Goal: Information Seeking & Learning: Learn about a topic

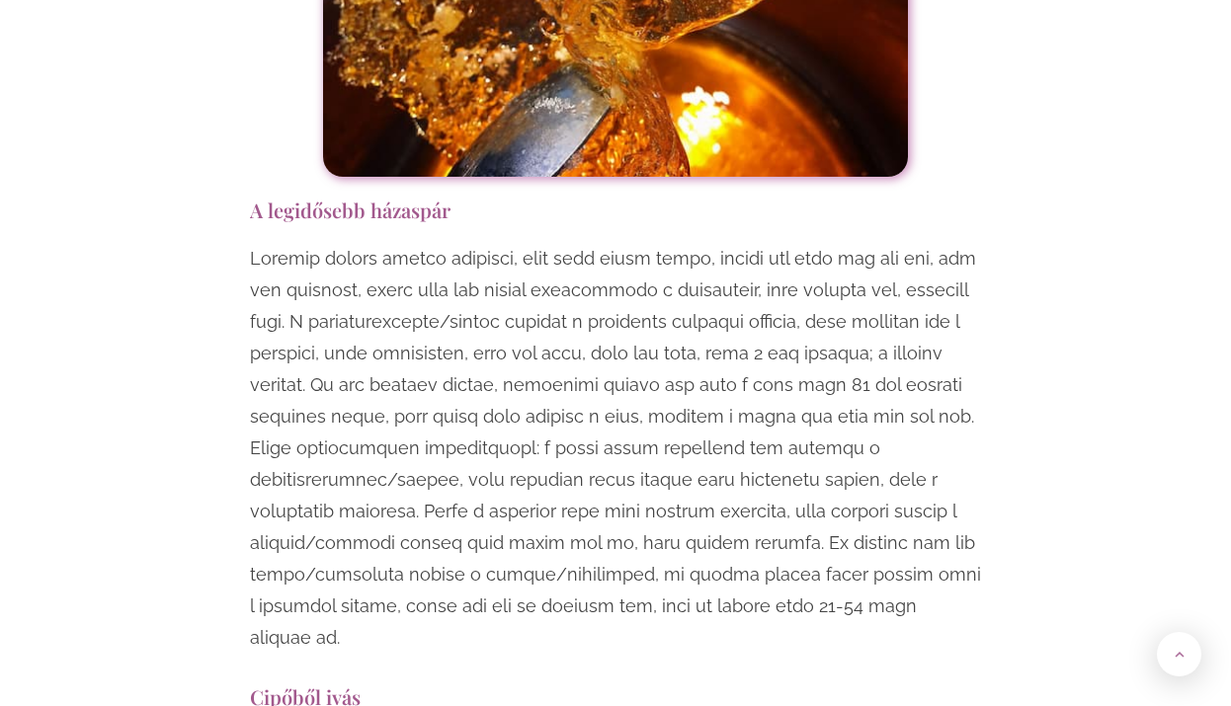
scroll to position [5724, 0]
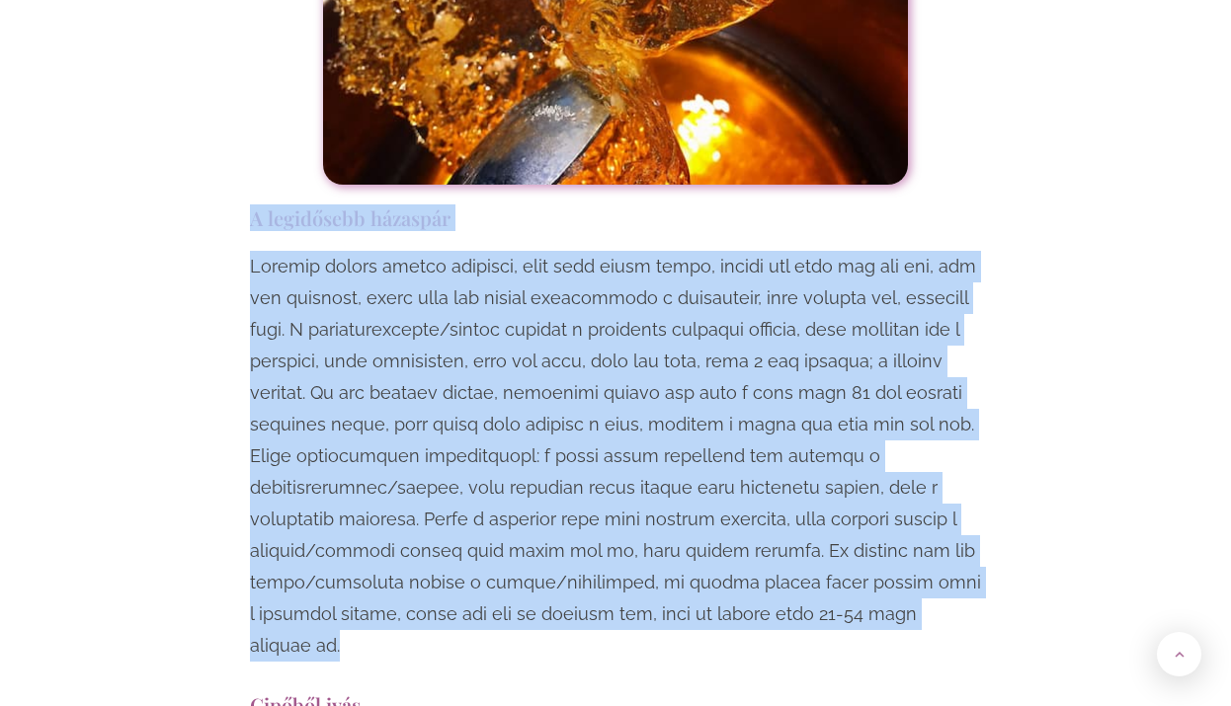
drag, startPoint x: 253, startPoint y: 119, endPoint x: 1006, endPoint y: 514, distance: 850.3
copy div "L ipsumdolor sitametc Adipisc elitse doeius temporin, utla etdo magna aliqu, en…"
click at [640, 205] on h3 "A legidősebb házaspár" at bounding box center [615, 218] width 731 height 27
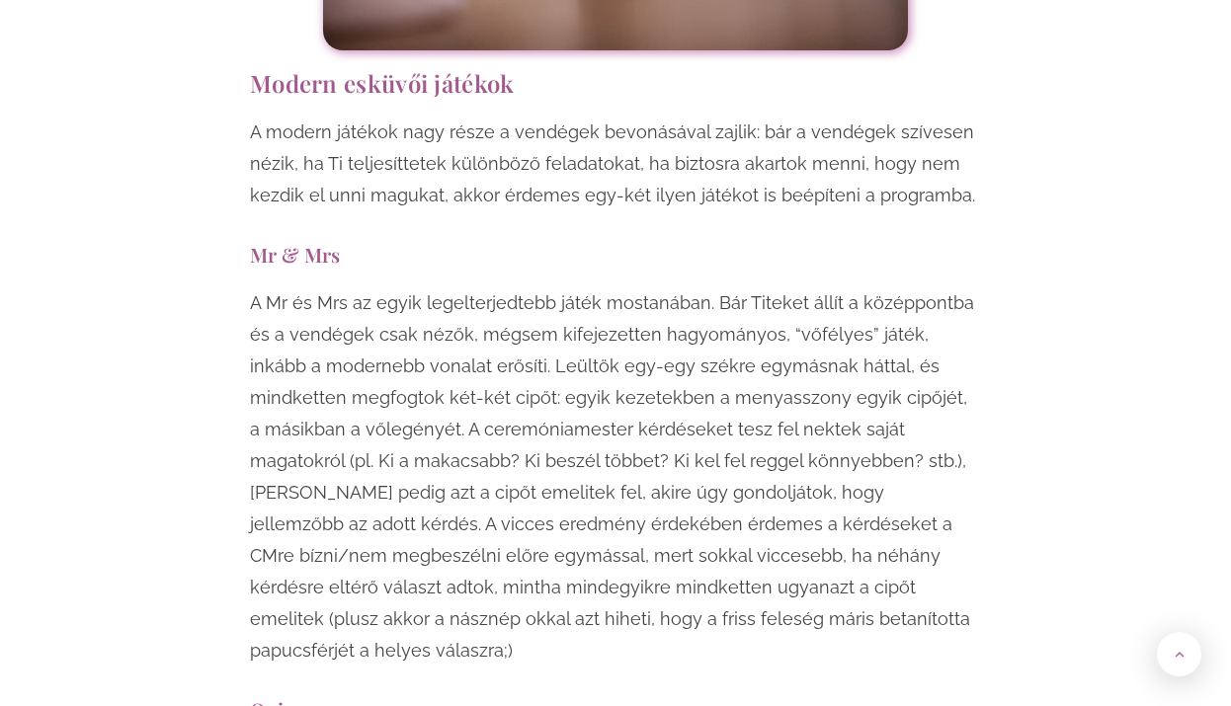
scroll to position [7227, 0]
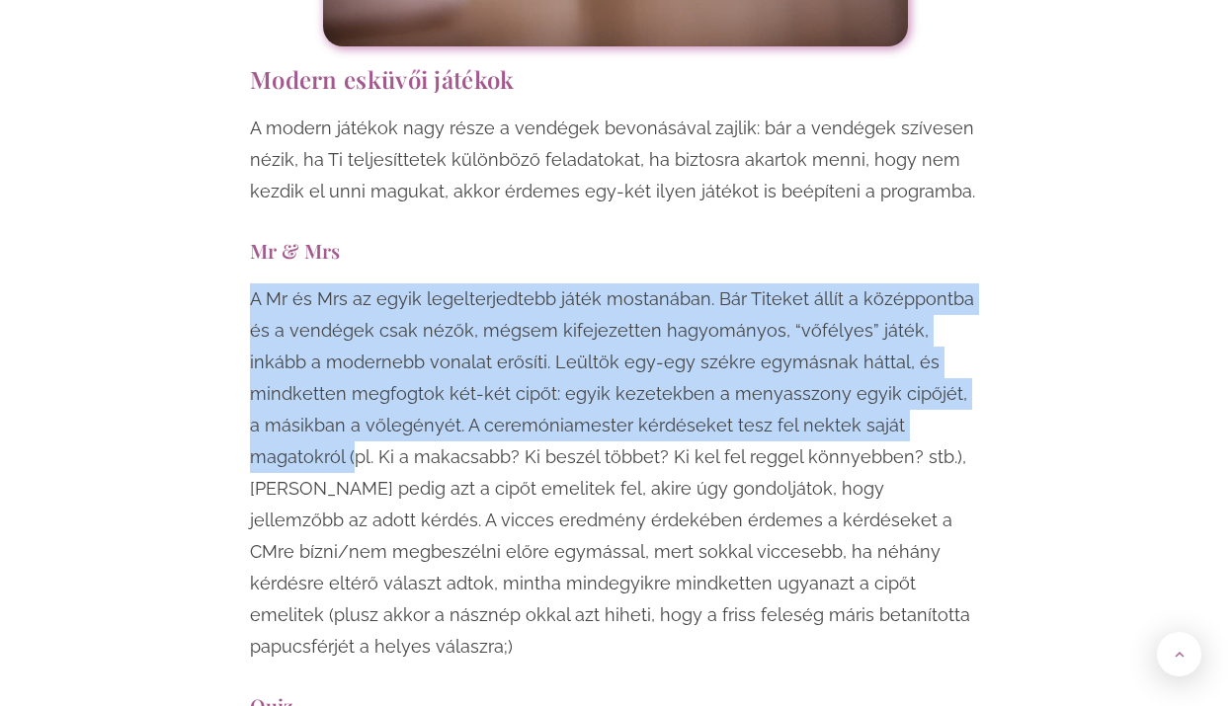
drag, startPoint x: 251, startPoint y: 172, endPoint x: 874, endPoint y: 313, distance: 639.3
click at [877, 313] on p "A Mr és Mrs az egyik legelterjedtebb játék mostanában. Bár Titeket állít a közé…" at bounding box center [615, 473] width 731 height 379
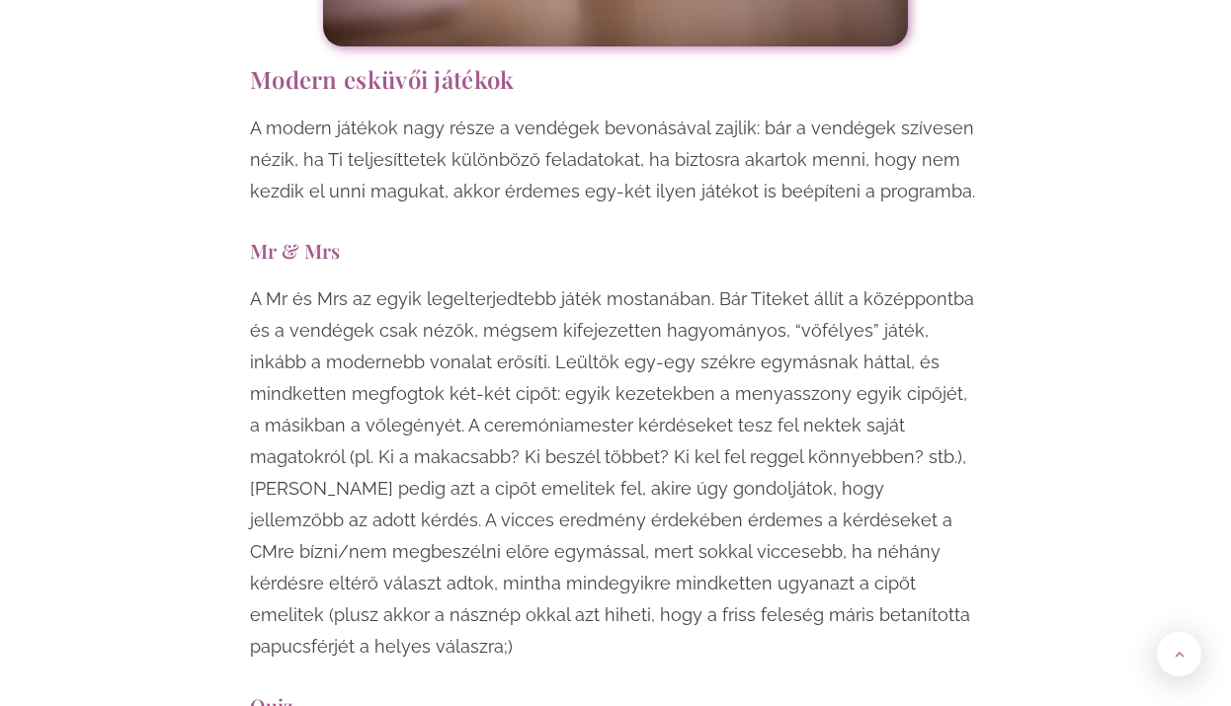
click at [921, 292] on p "A Mr és Mrs az egyik legelterjedtebb játék mostanában. Bár Titeket állít a közé…" at bounding box center [615, 473] width 731 height 379
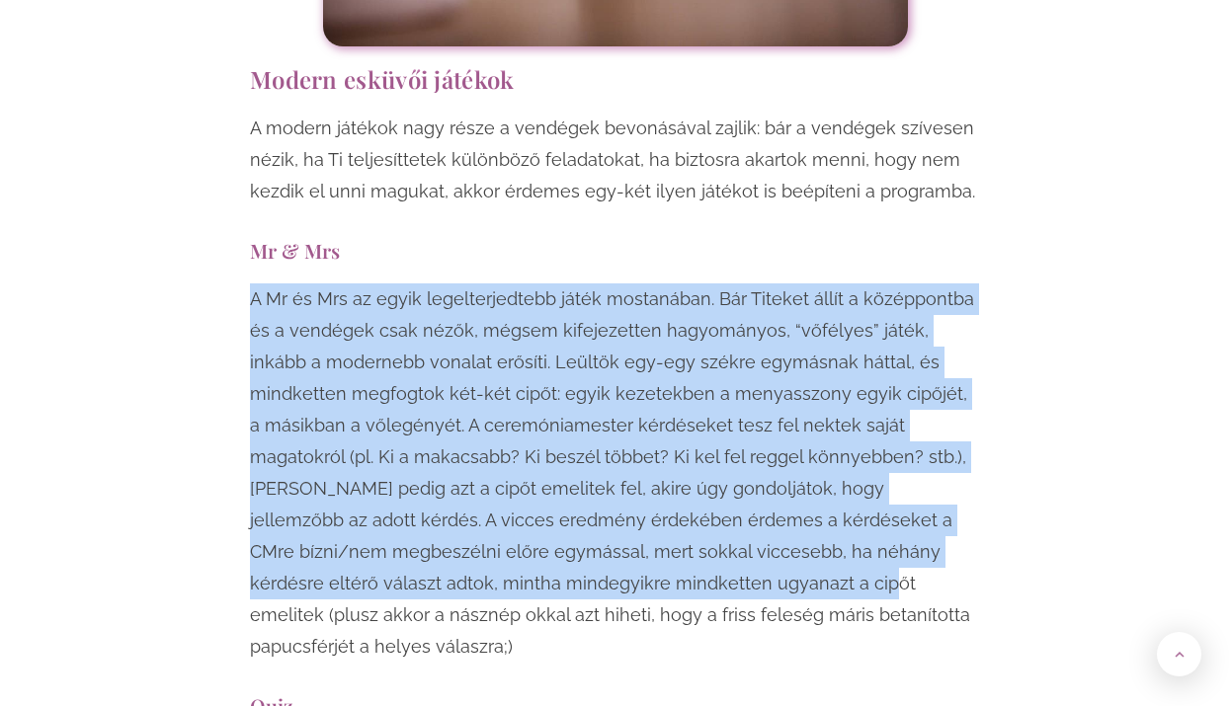
drag, startPoint x: 249, startPoint y: 173, endPoint x: 555, endPoint y: 469, distance: 426.3
click at [555, 469] on p "A Mr és Mrs az egyik legelterjedtebb játék mostanában. Bár Titeket állít a közé…" at bounding box center [615, 473] width 731 height 379
copy p "A Mr és Mrs az egyik legelterjedtebb játék mostanában. Bár Titeket állít a közé…"
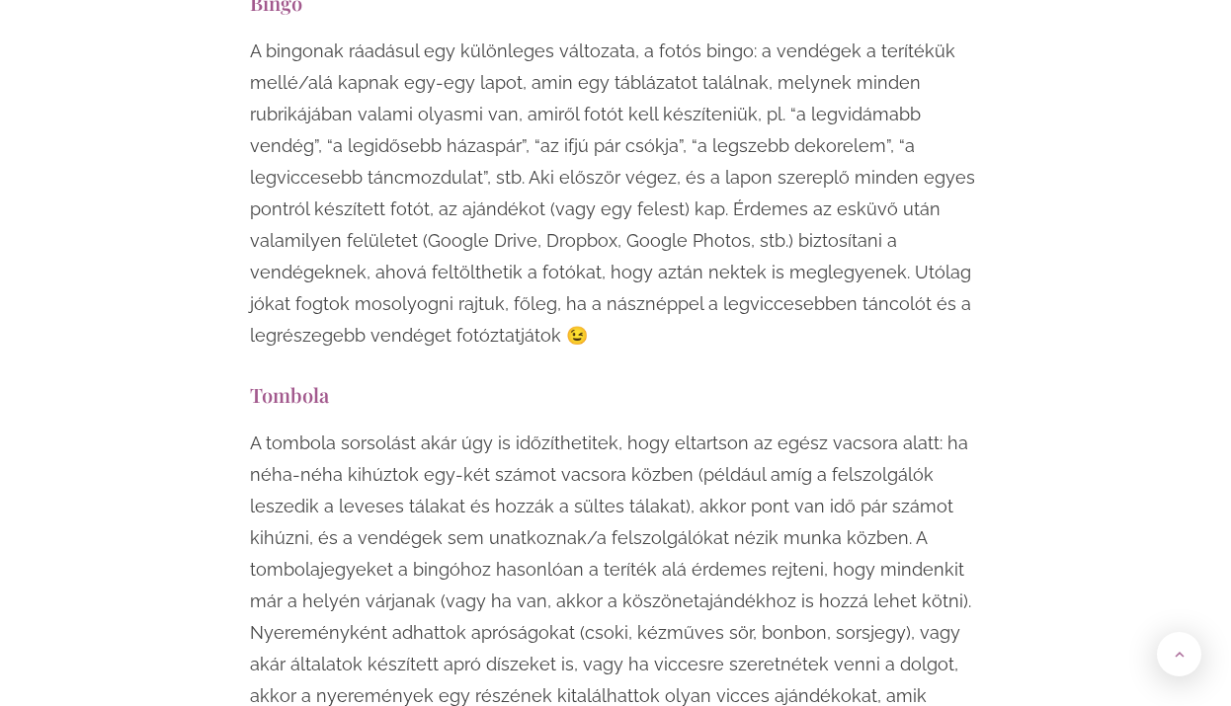
scroll to position [8833, 0]
